Goal: Information Seeking & Learning: Learn about a topic

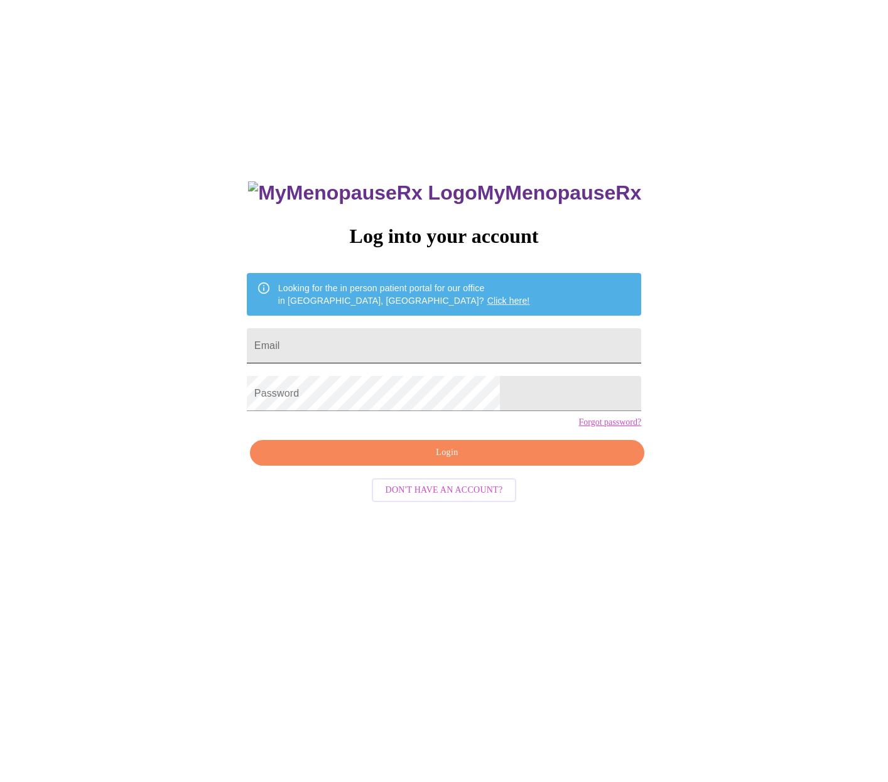
click at [346, 343] on input "Email" at bounding box center [444, 345] width 394 height 35
type input "[EMAIL_ADDRESS][DOMAIN_NAME]"
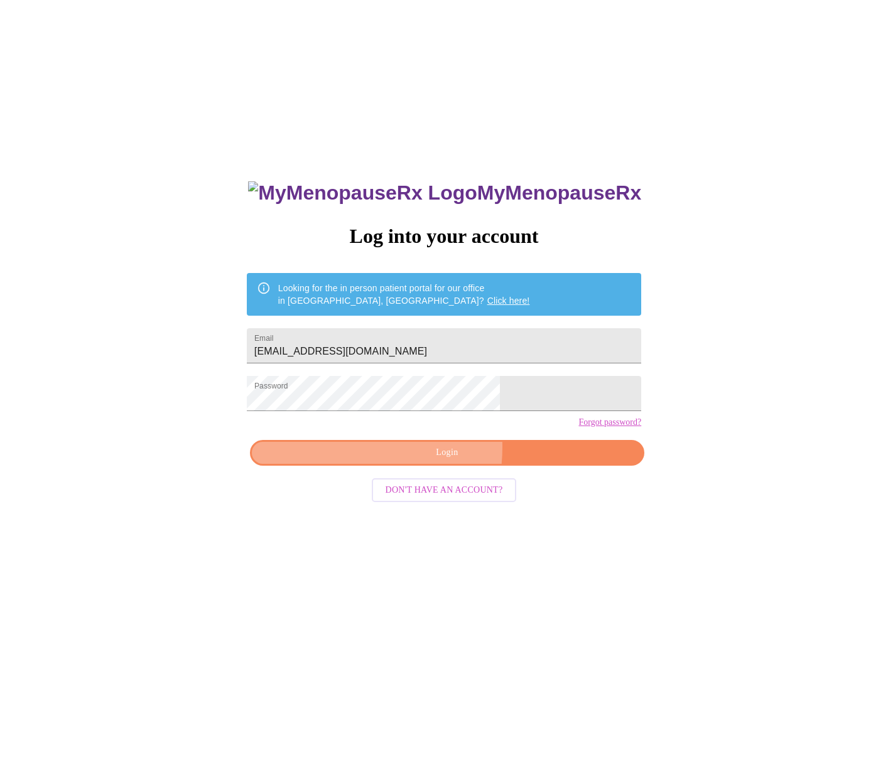
click at [399, 461] on span "Login" at bounding box center [446, 453] width 365 height 16
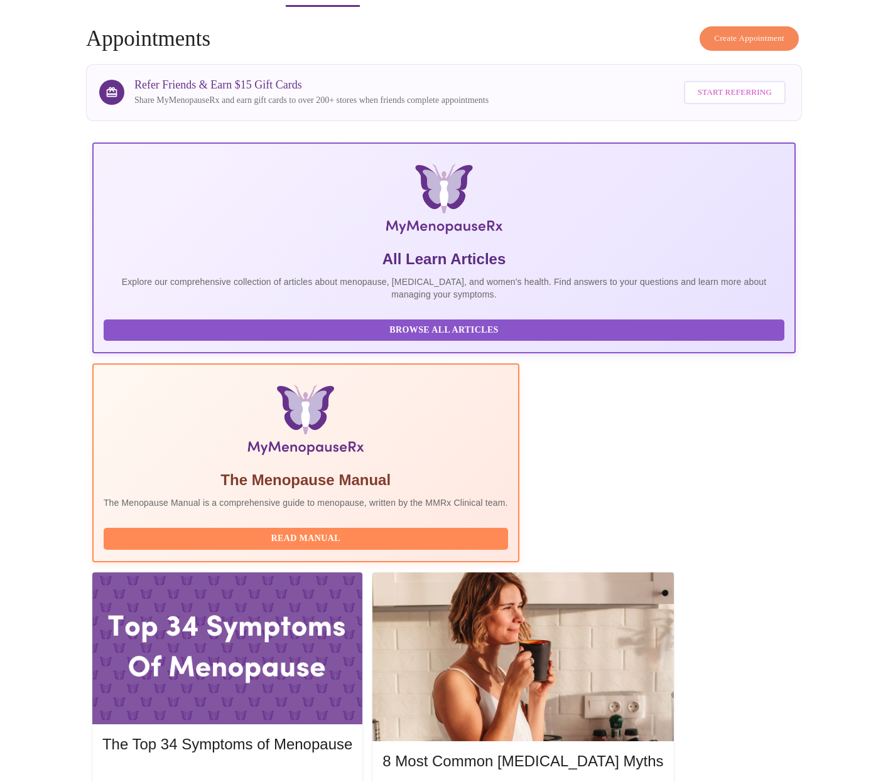
scroll to position [47, 0]
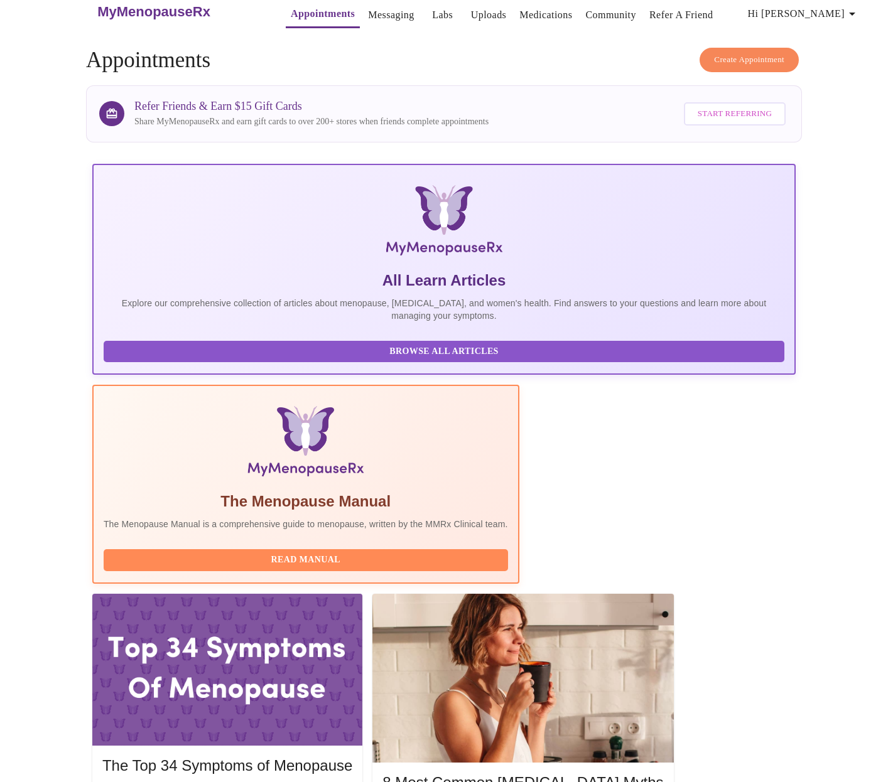
scroll to position [0, 0]
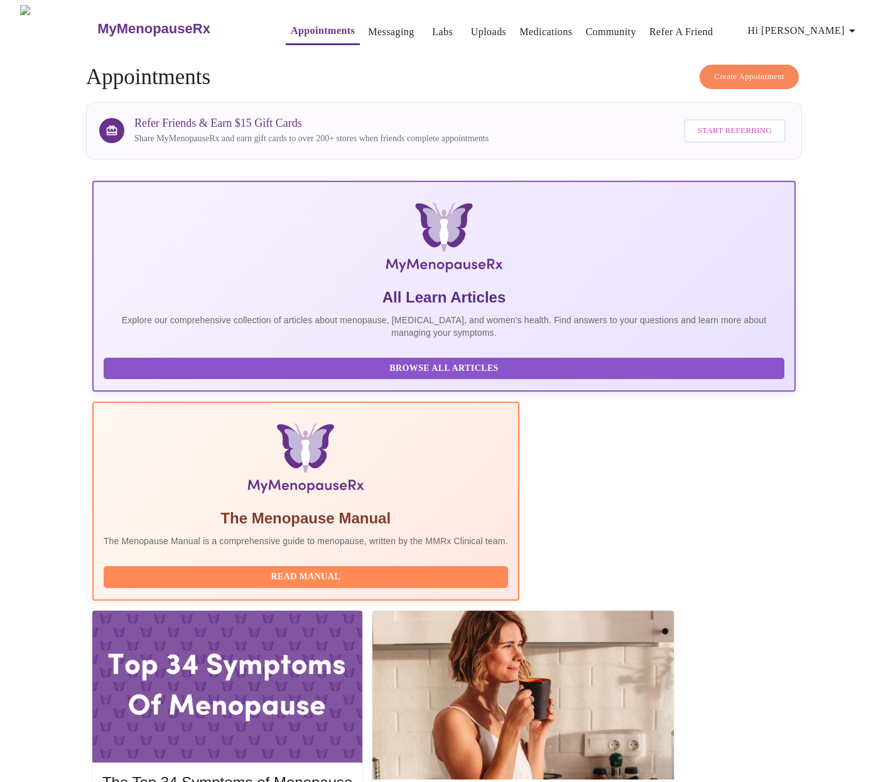
click at [373, 26] on link "Messaging" at bounding box center [391, 32] width 46 height 18
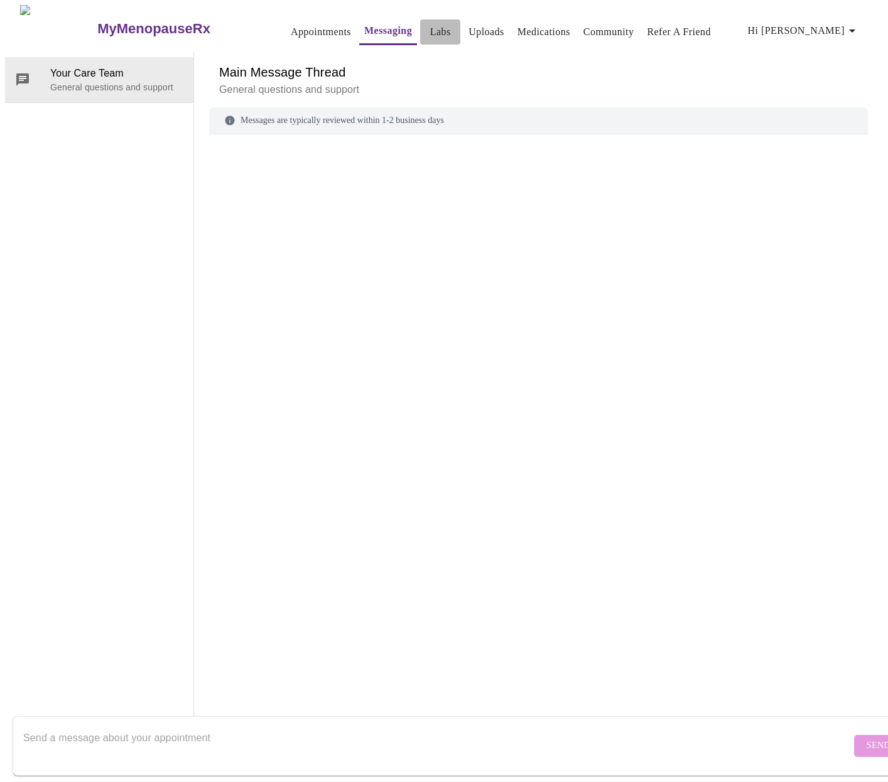
click at [430, 29] on link "Labs" at bounding box center [440, 32] width 21 height 18
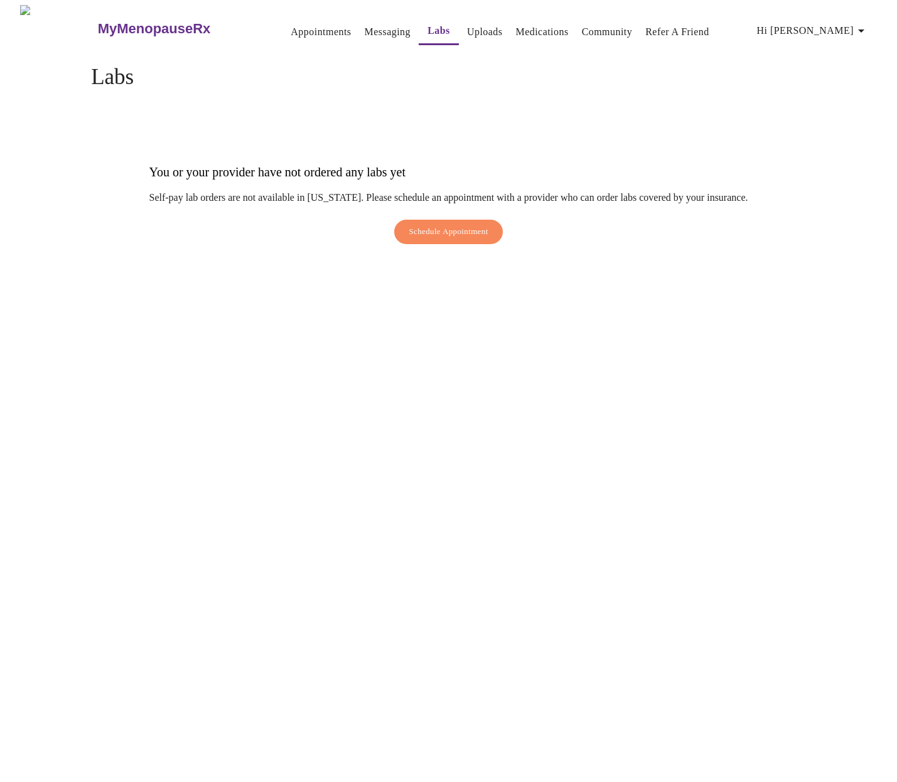
click at [467, 29] on link "Uploads" at bounding box center [485, 32] width 36 height 18
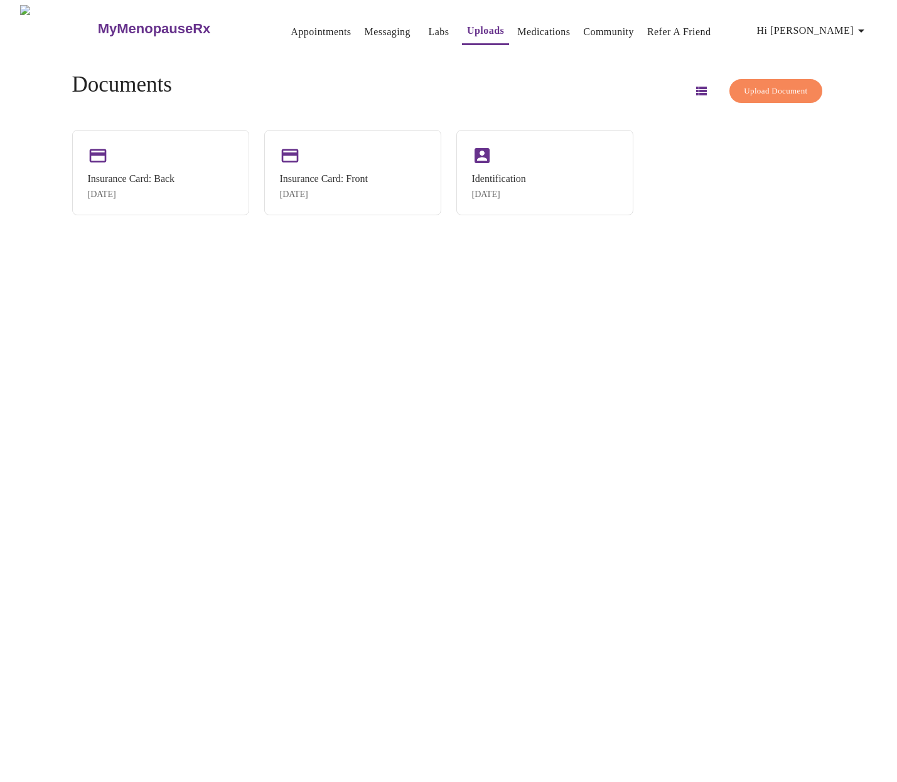
click at [523, 29] on link "Medications" at bounding box center [543, 32] width 53 height 18
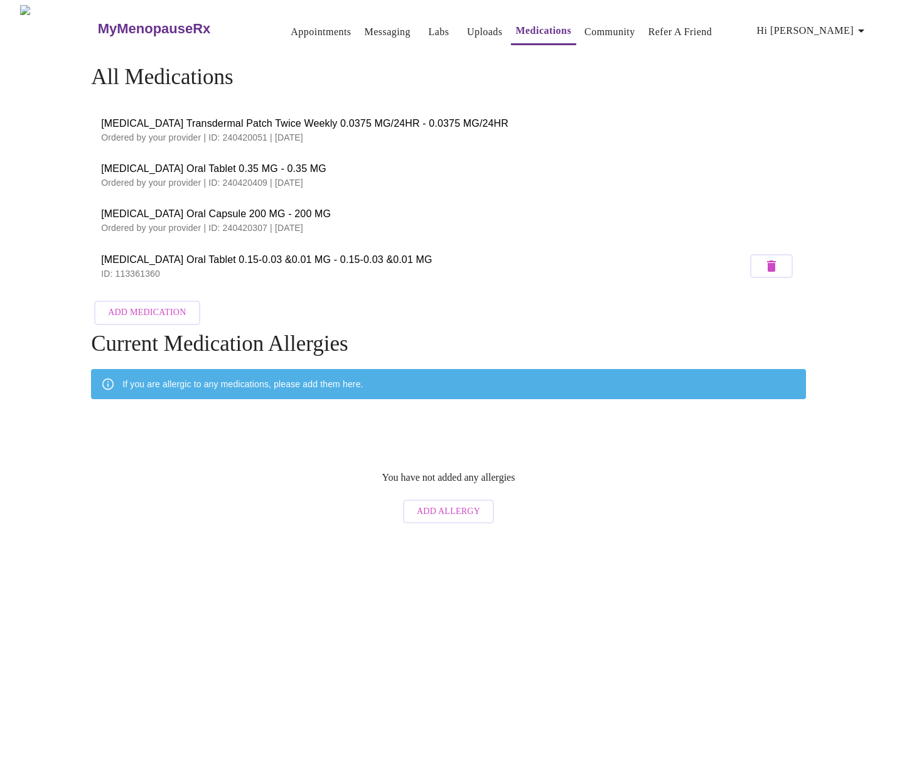
drag, startPoint x: 102, startPoint y: 119, endPoint x: 330, endPoint y: 226, distance: 251.4
click at [330, 226] on ul "[MEDICAL_DATA] Transdermal Patch Twice Weekly 0.0375 MG/24HR - 0.0375 MG/24HR O…" at bounding box center [448, 198] width 715 height 192
